Goal: Task Accomplishment & Management: Manage account settings

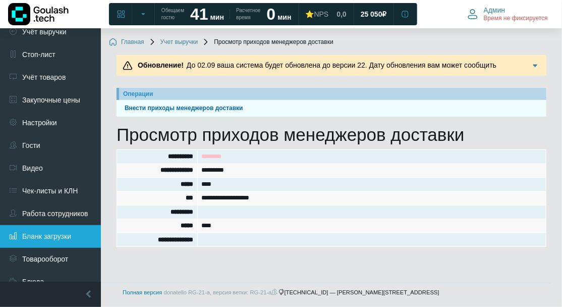
scroll to position [310, 0]
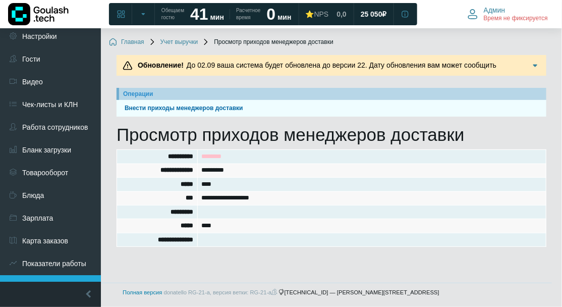
click at [61, 275] on link "Управление сайтом" at bounding box center [50, 286] width 101 height 23
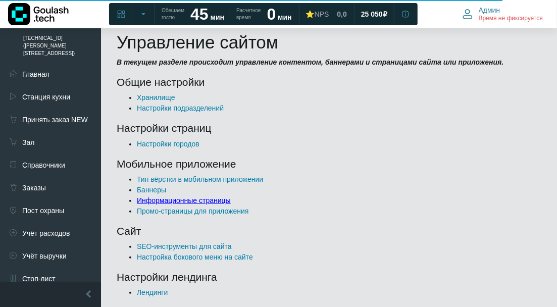
scroll to position [128, 0]
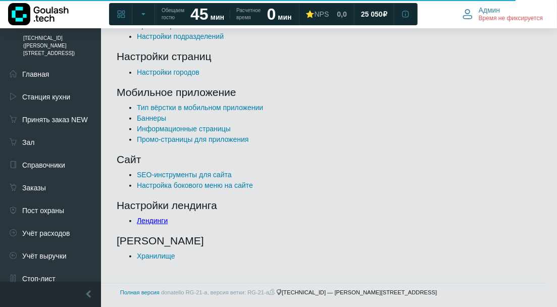
click at [163, 220] on link "Лендинги" at bounding box center [152, 221] width 31 height 8
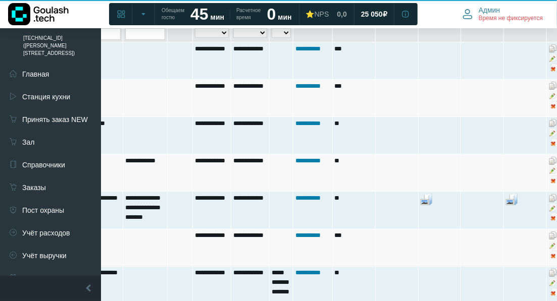
scroll to position [168, 124]
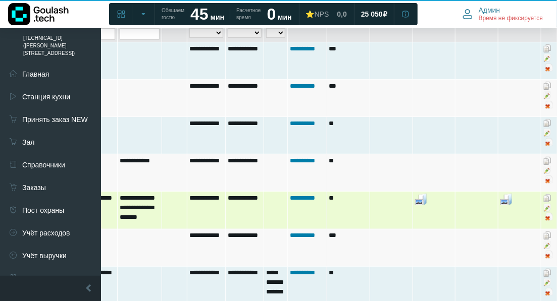
click at [544, 204] on img at bounding box center [547, 208] width 8 height 8
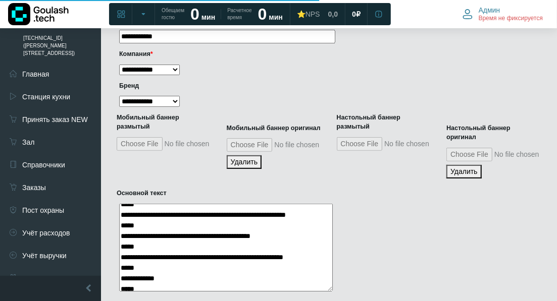
scroll to position [224, 0]
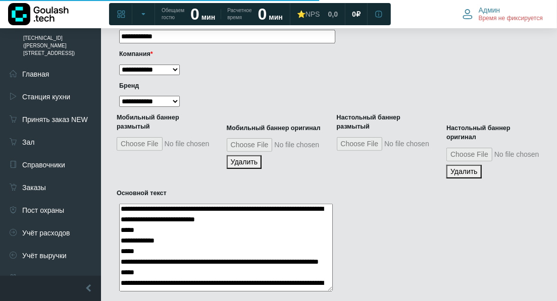
select select
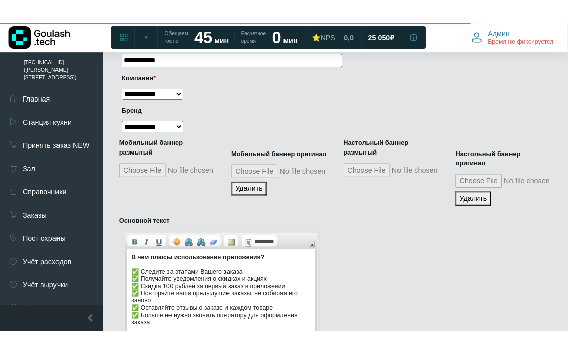
scroll to position [0, 0]
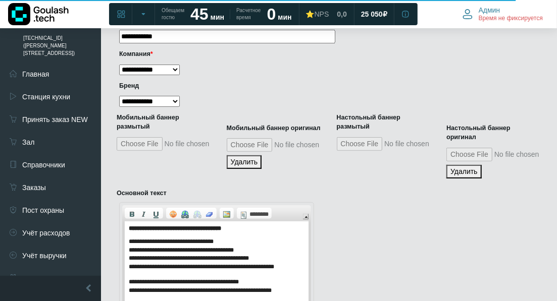
click at [472, 148] on input "Настольный баннер оригинал" at bounding box center [513, 155] width 134 height 14
